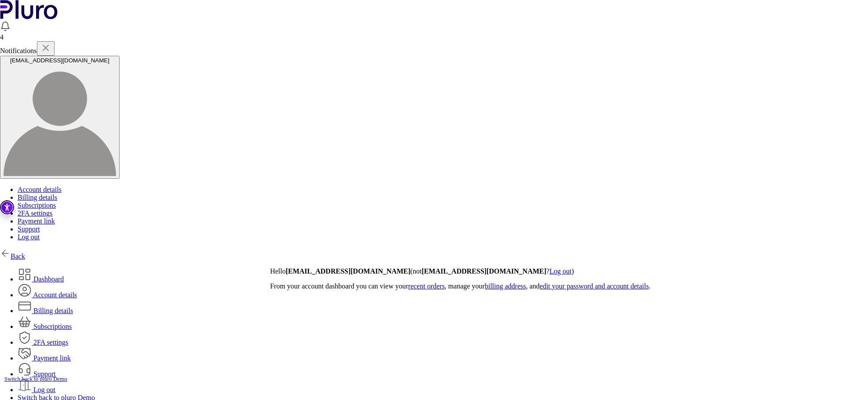
drag, startPoint x: 13, startPoint y: 62, endPoint x: 50, endPoint y: 72, distance: 38.0
click at [14, 248] on div "Back Dashboard Account details Billing details" at bounding box center [422, 328] width 844 height 161
click at [25, 253] on link "Back" at bounding box center [12, 256] width 25 height 7
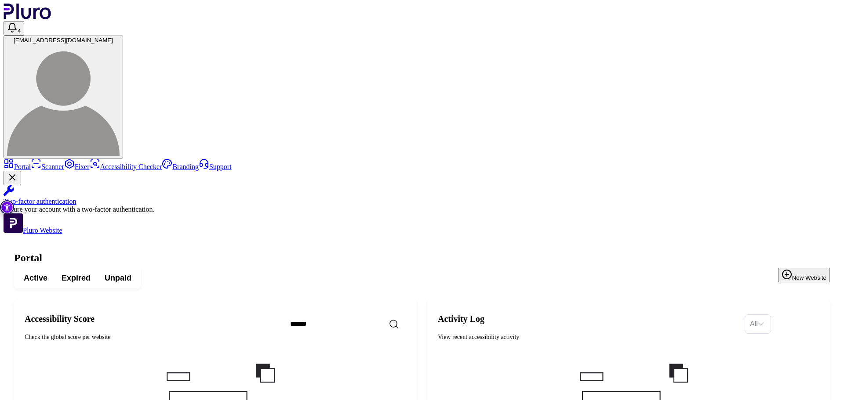
drag, startPoint x: 524, startPoint y: 45, endPoint x: 207, endPoint y: 75, distance: 318.2
click at [98, 270] on button "Expired" at bounding box center [75, 278] width 43 height 16
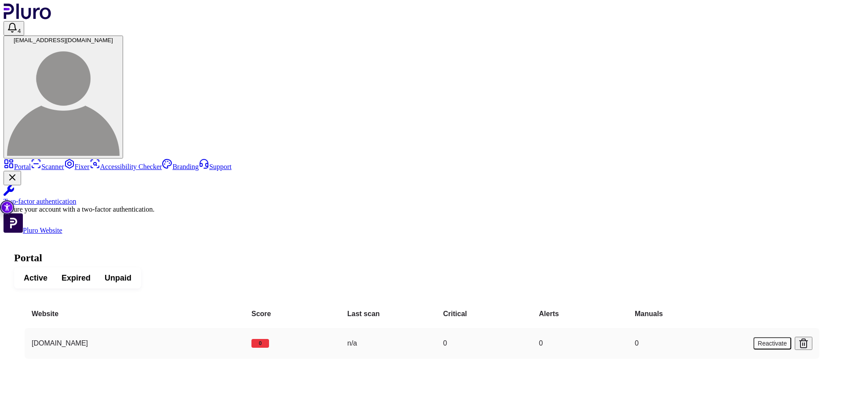
click at [782, 337] on button "Reactivate" at bounding box center [772, 343] width 38 height 12
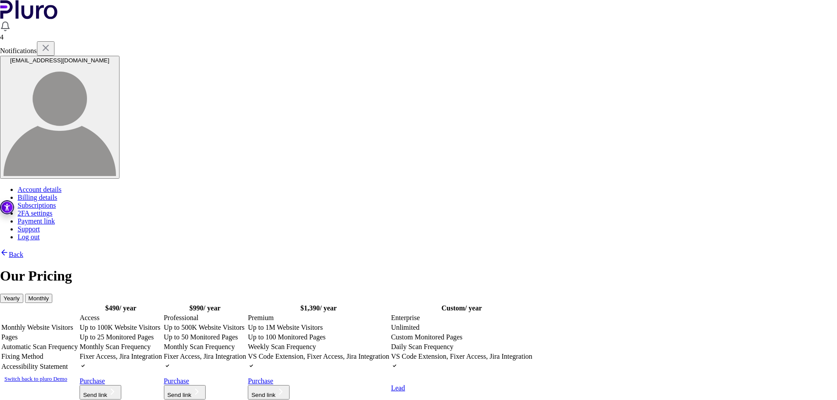
click at [258, 303] on table "$ 490 / year $ 990 / year $ 1,390 / year" at bounding box center [267, 352] width 534 height 98
click at [163, 323] on td "Up to 100K Website Visitors" at bounding box center [120, 327] width 83 height 9
drag, startPoint x: 315, startPoint y: 349, endPoint x: 359, endPoint y: 345, distance: 43.6
click at [116, 377] on link "Purchase" at bounding box center [98, 380] width 36 height 7
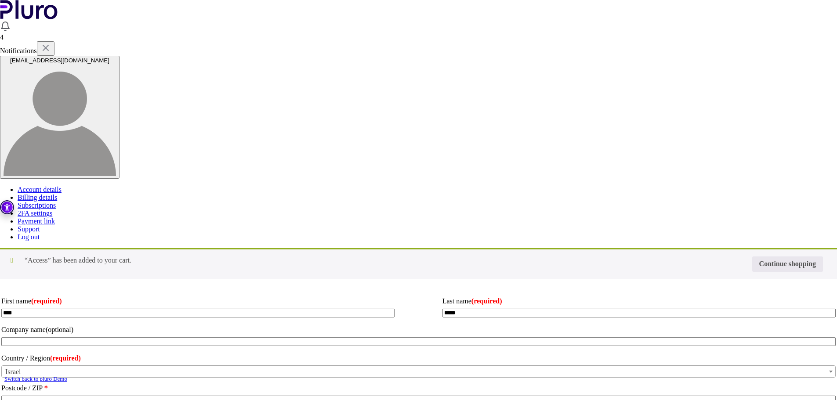
click at [0, 0] on input "Coupon:" at bounding box center [0, 0] width 0 height 0
type input "********"
click at [0, 0] on button "Apply coupon" at bounding box center [0, 0] width 0 height 0
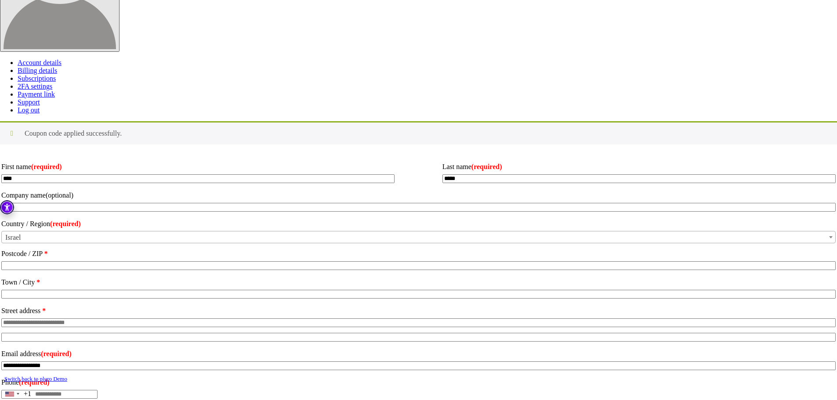
scroll to position [132, 0]
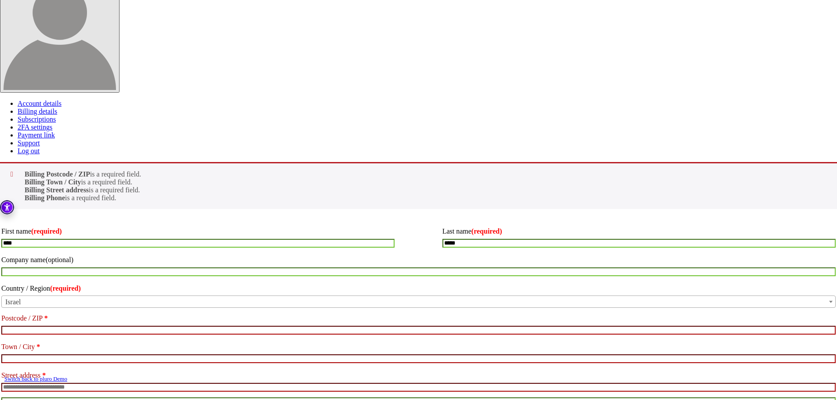
scroll to position [86, 0]
click at [255, 326] on input "Postcode / ZIP *" at bounding box center [418, 330] width 834 height 9
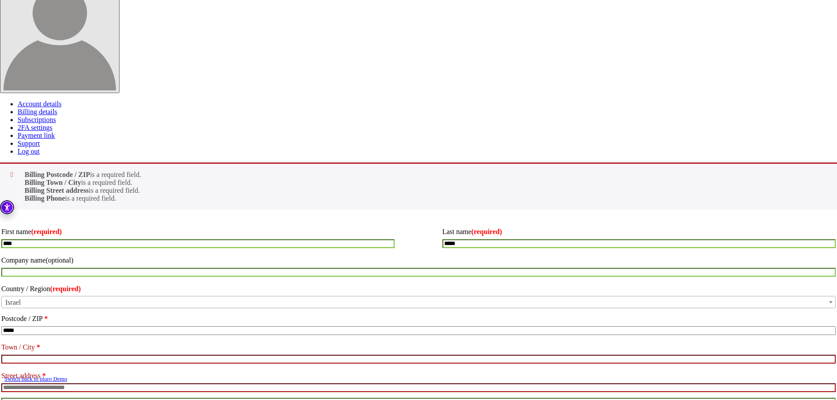
type input "*****"
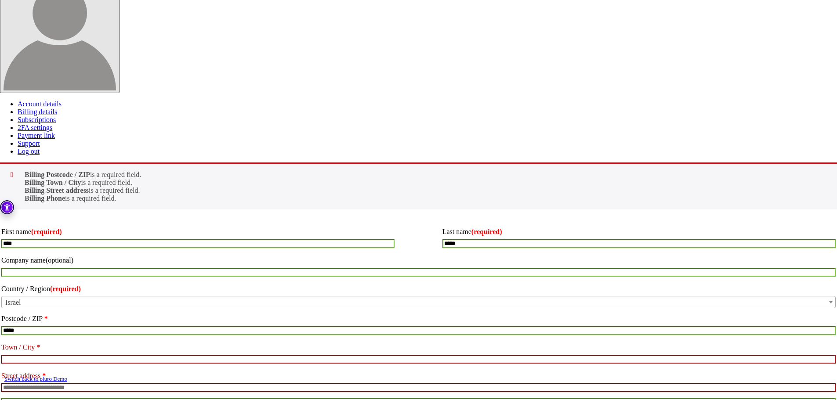
click at [252, 355] on input "Town / City *" at bounding box center [418, 359] width 834 height 9
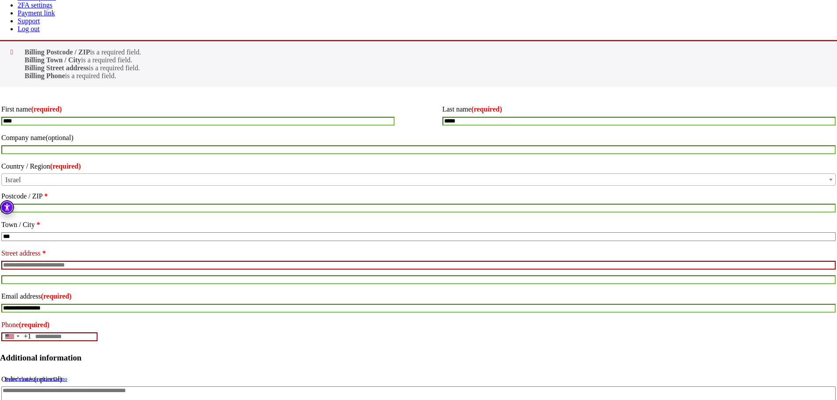
scroll to position [217, 0]
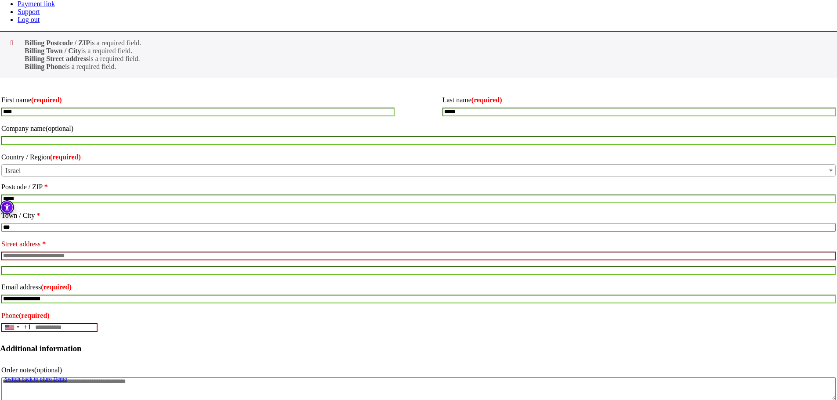
type input "***"
click at [257, 252] on input "Street address *" at bounding box center [418, 256] width 834 height 9
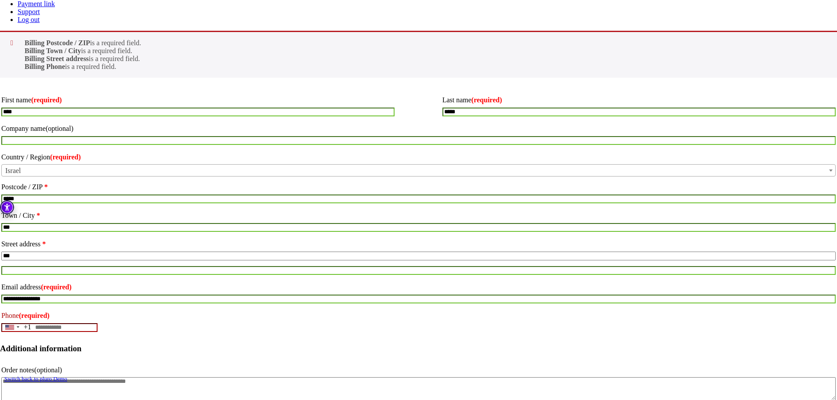
type input "***"
click at [98, 323] on input "Phone (required)" at bounding box center [49, 327] width 96 height 9
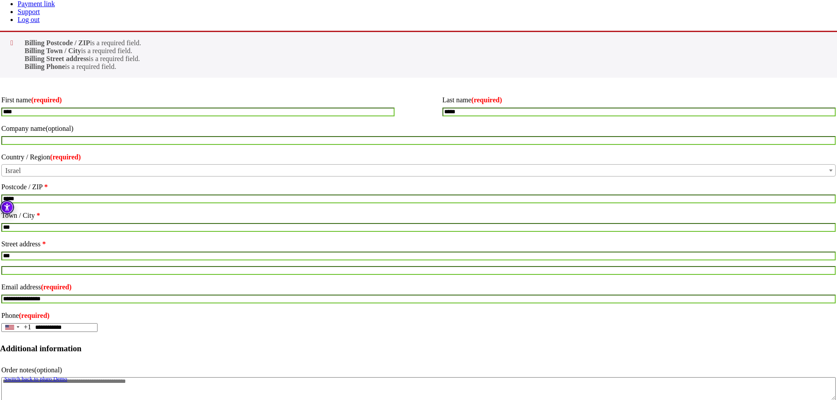
type input "**********"
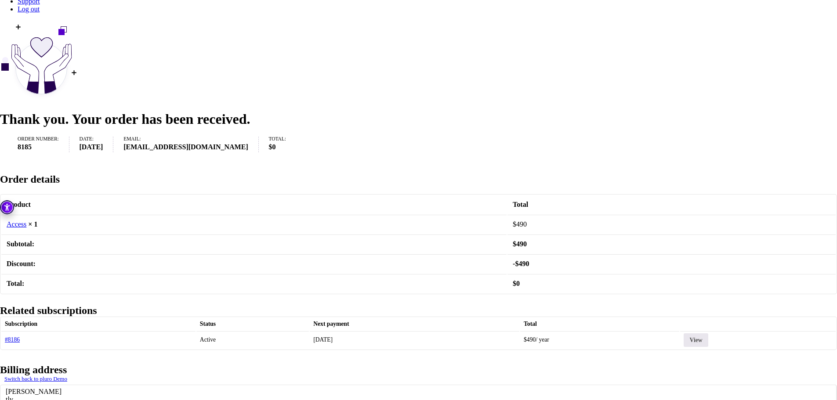
scroll to position [245, 0]
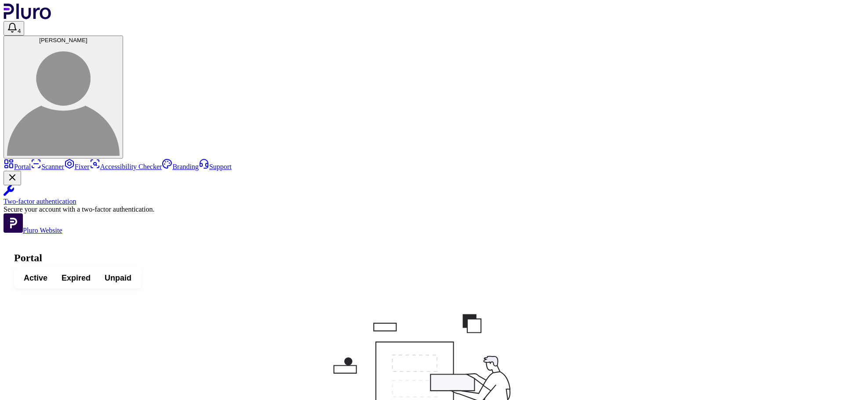
click at [47, 273] on span "Active" at bounding box center [36, 278] width 24 height 11
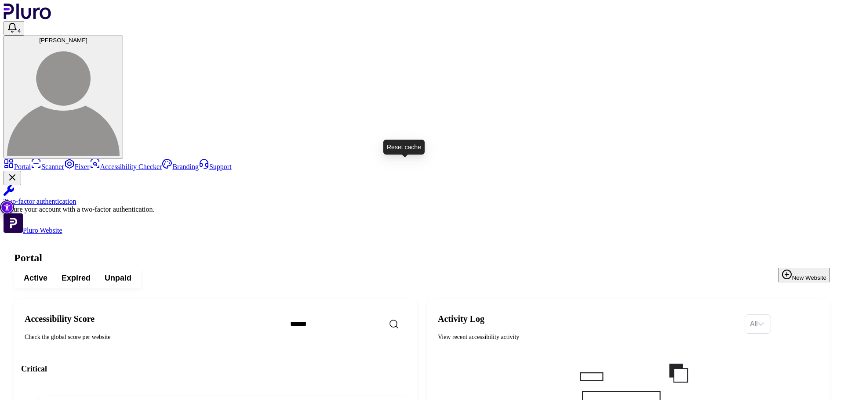
click at [355, 400] on icon "Reset the cache" at bounding box center [350, 407] width 9 height 9
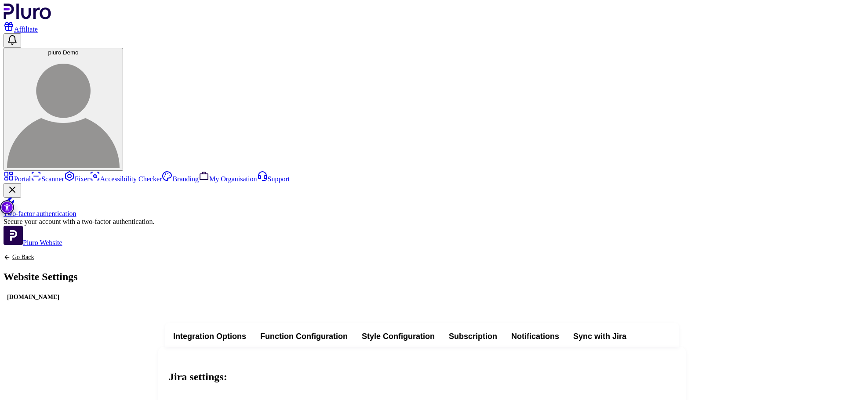
click at [251, 326] on button "Integration Options" at bounding box center [209, 336] width 83 height 21
copy div "<script type="text/javascript">(function(){var e=document.createElement('script…"
